Goal: Navigation & Orientation: Find specific page/section

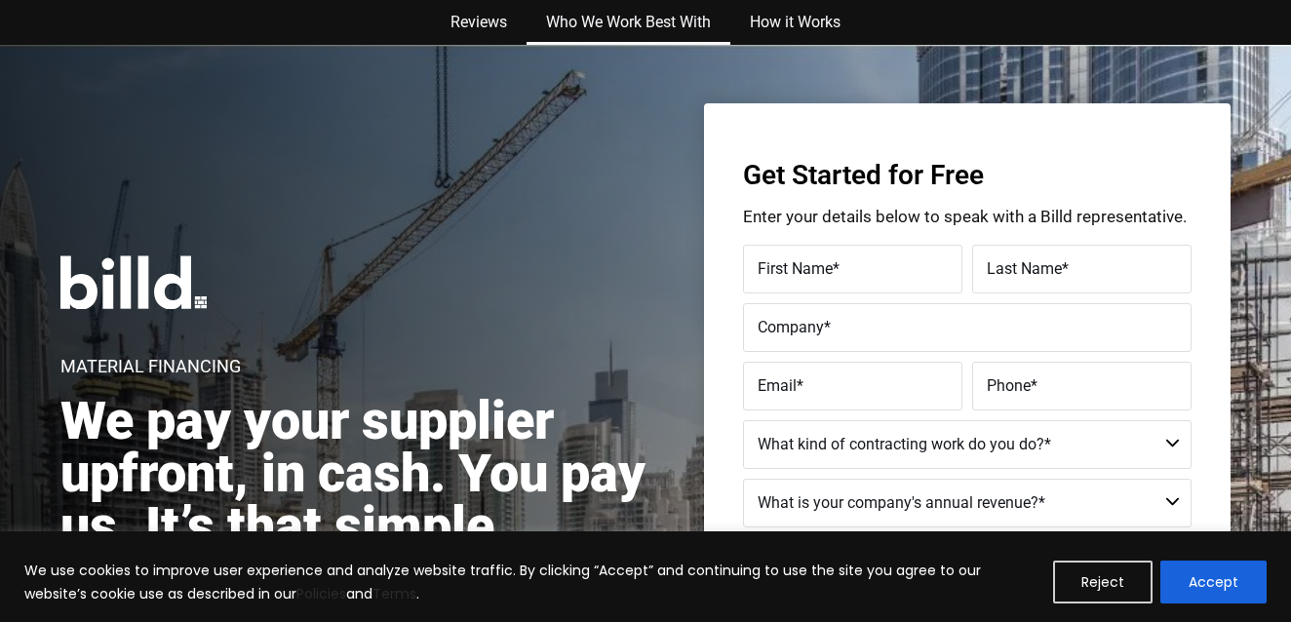
click at [622, 27] on link "Who We Work Best With" at bounding box center [629, 22] width 204 height 45
click at [625, 19] on link "Who We Work Best With" at bounding box center [629, 22] width 204 height 45
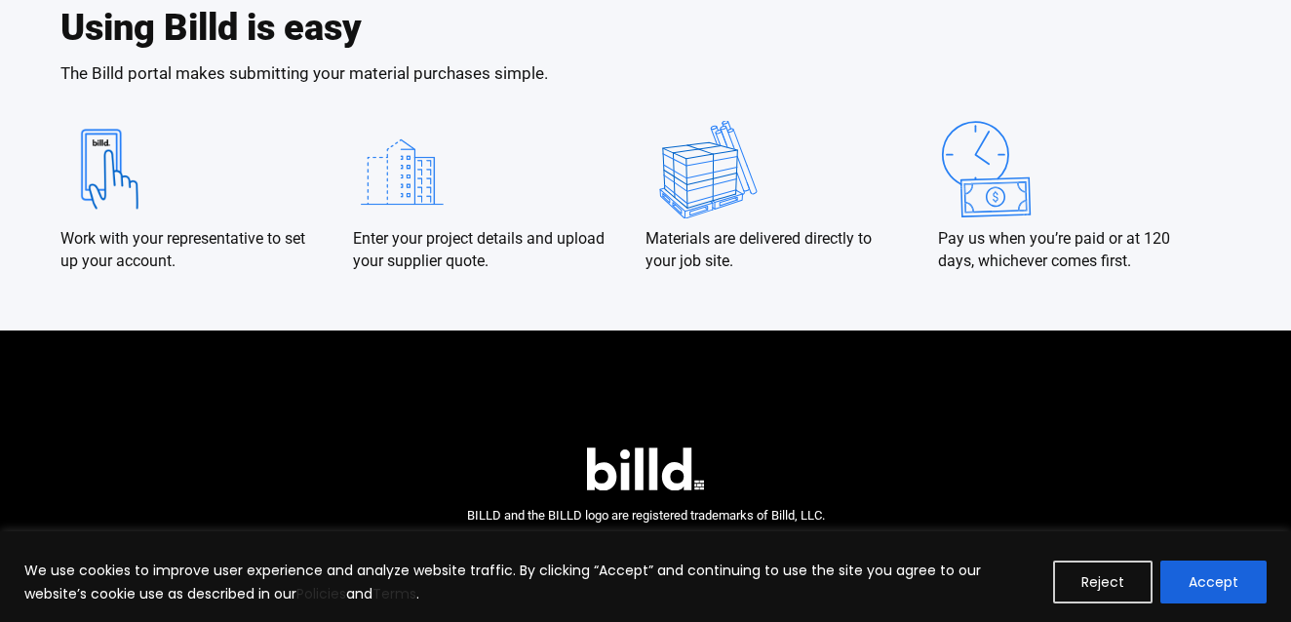
scroll to position [3704, 0]
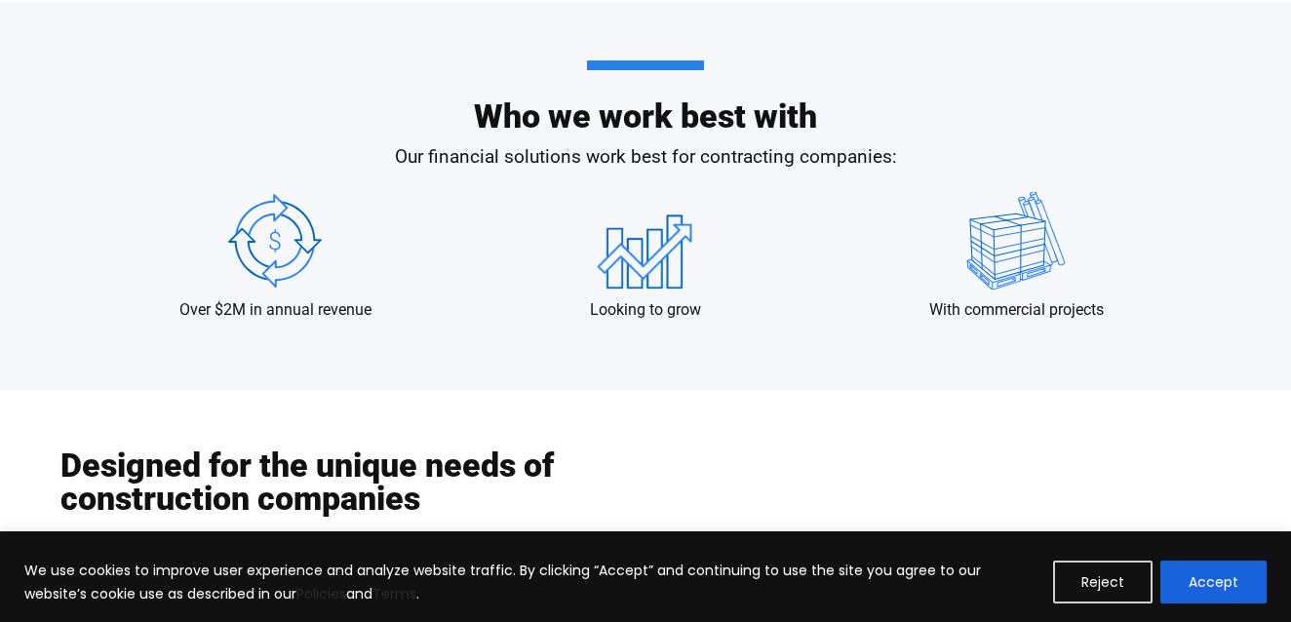
scroll to position [1839, 0]
